Goal: Find specific page/section

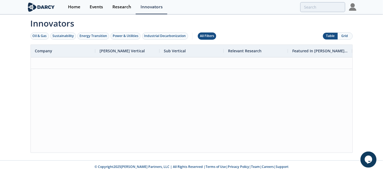
click at [206, 35] on div "All Filters" at bounding box center [207, 35] width 14 height 5
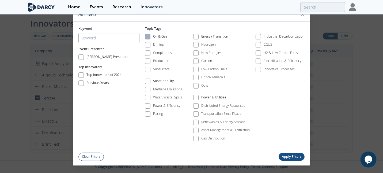
click at [152, 38] on label "Oil & Gas" at bounding box center [163, 36] width 37 height 7
click at [151, 44] on span at bounding box center [147, 44] width 5 height 5
click at [299, 156] on button "Apply Filters" at bounding box center [292, 157] width 26 height 8
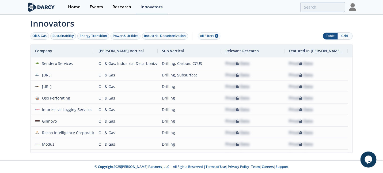
click at [346, 34] on button "Grid" at bounding box center [345, 36] width 15 height 7
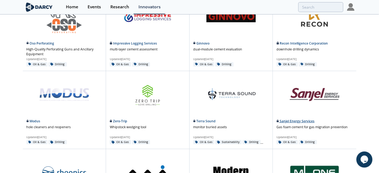
scroll to position [226, 0]
